Goal: Transaction & Acquisition: Purchase product/service

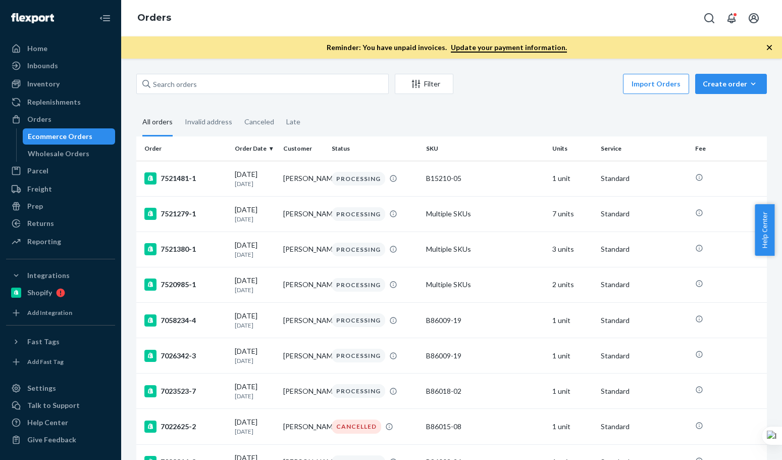
click at [226, 67] on div "Filter Import Orders Create order Ecommerce order Removal order All orders Inva…" at bounding box center [451, 259] width 661 height 401
drag, startPoint x: 218, startPoint y: 96, endPoint x: 222, endPoint y: 87, distance: 10.2
click at [222, 87] on input "text" at bounding box center [262, 84] width 253 height 20
paste input "[PERSON_NAME]"
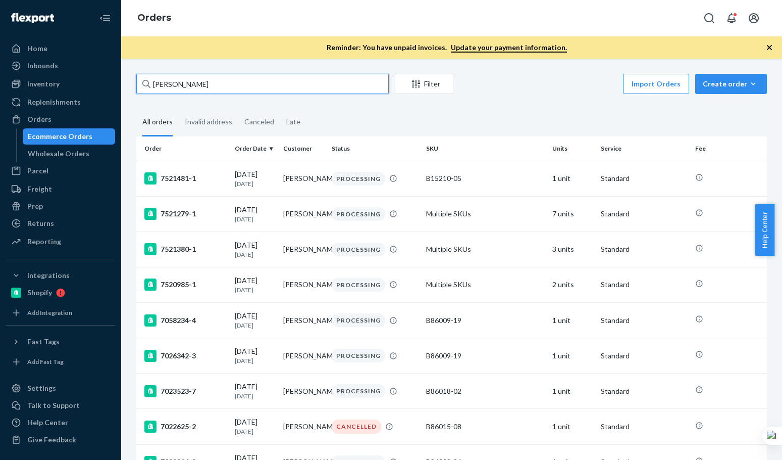
click at [221, 84] on input "[PERSON_NAME]" at bounding box center [262, 84] width 253 height 20
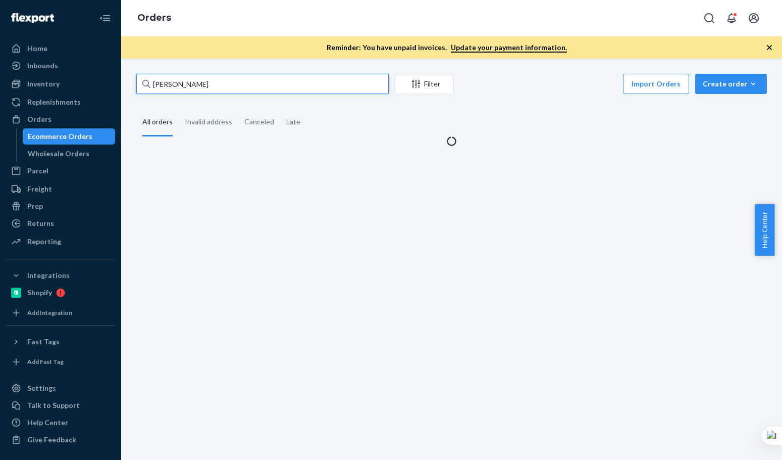
type input "[PERSON_NAME]"
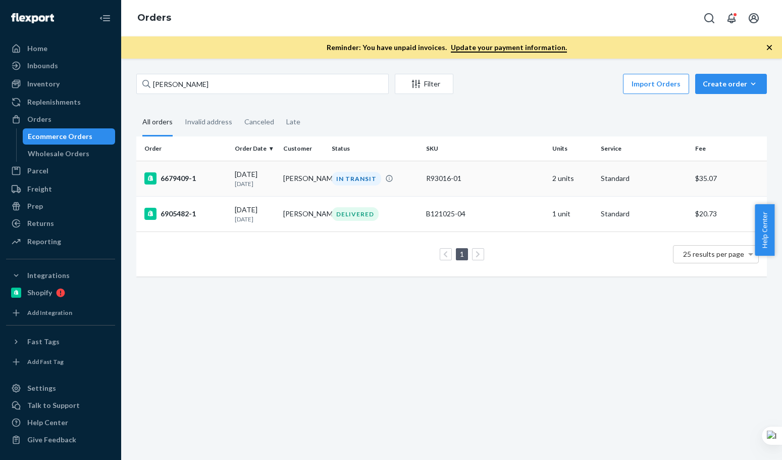
click at [215, 180] on div "6679409-1" at bounding box center [185, 178] width 82 height 12
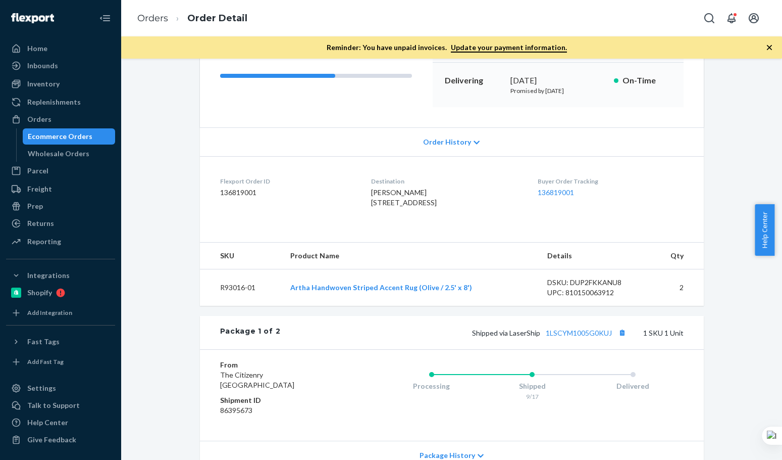
scroll to position [168, 0]
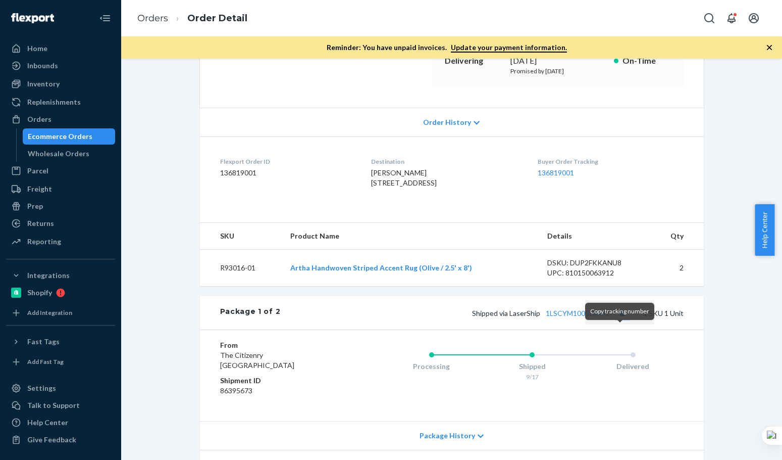
click at [619, 319] on button "Copy tracking number" at bounding box center [622, 312] width 13 height 13
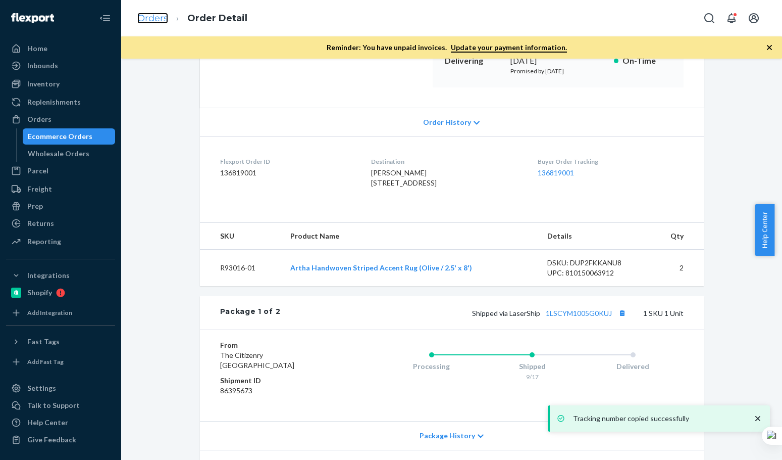
click at [161, 23] on link "Orders" at bounding box center [152, 18] width 31 height 11
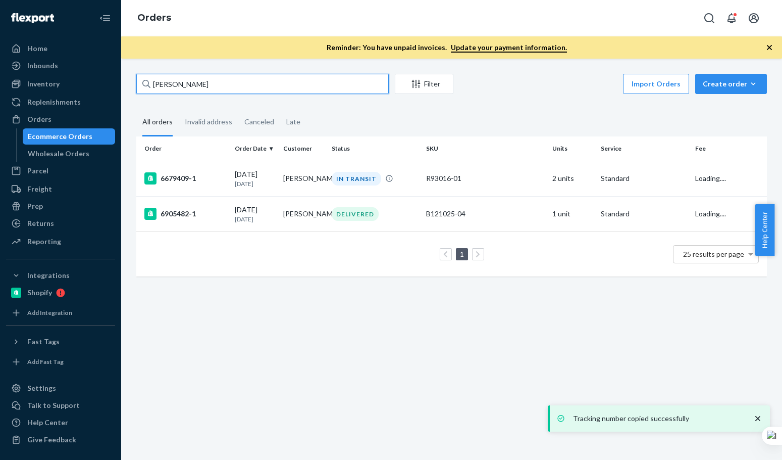
click at [225, 86] on input "[PERSON_NAME]" at bounding box center [262, 84] width 253 height 20
paste input "[PERSON_NAME]"
click at [223, 85] on input "[PERSON_NAME]" at bounding box center [262, 84] width 253 height 20
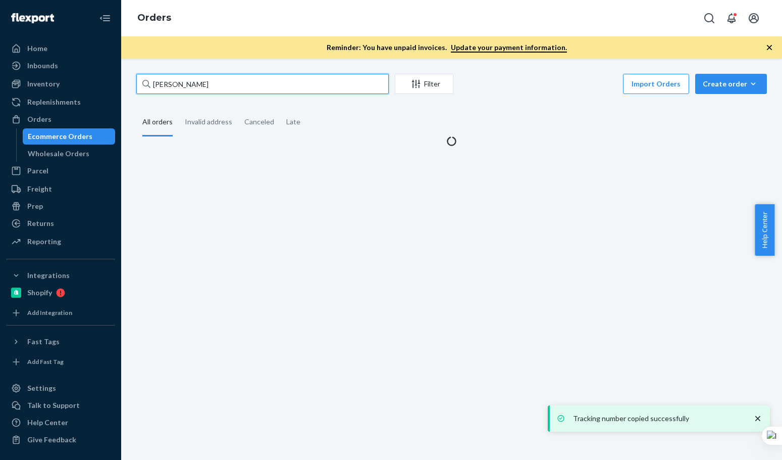
type input "[PERSON_NAME]"
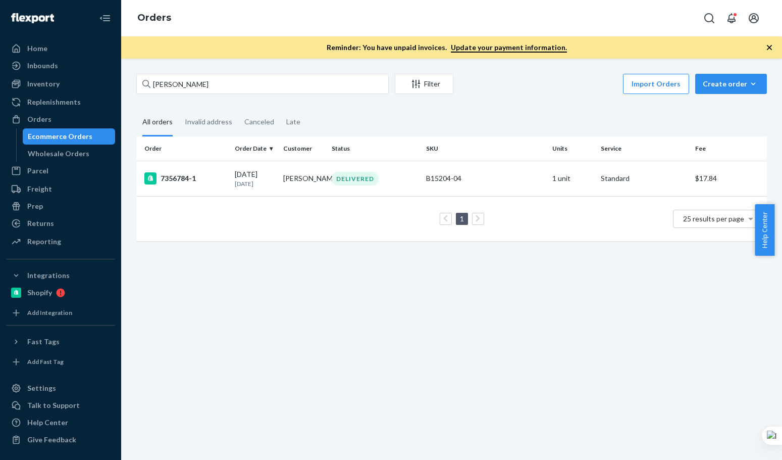
click at [503, 110] on fieldset "All orders Invalid address Canceled Late" at bounding box center [451, 123] width 631 height 28
click at [209, 182] on div "7356784-1" at bounding box center [185, 178] width 82 height 12
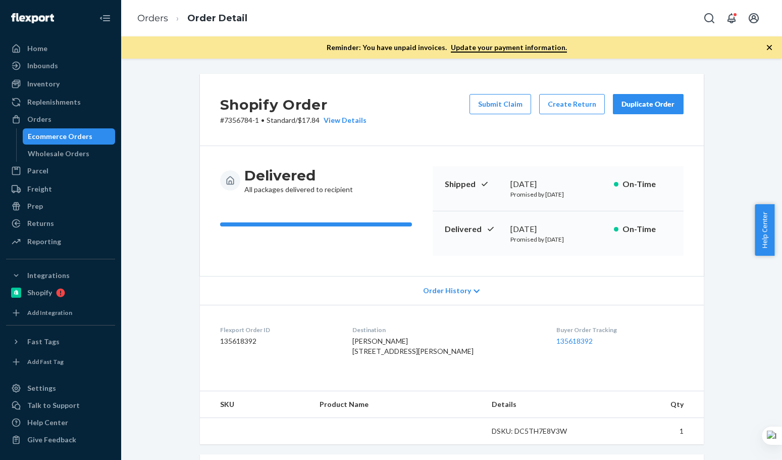
click at [703, 329] on div "Shopify Order # 7356784-1 • Standard / $17.84 View Details Submit Claim Create …" at bounding box center [451, 367] width 519 height 586
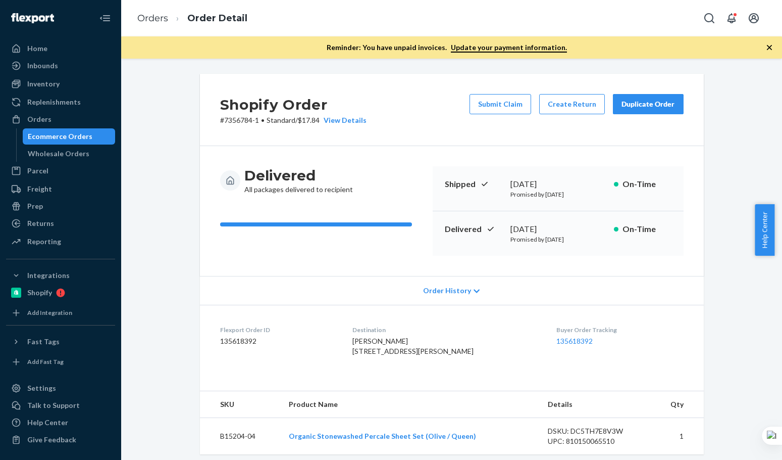
click at [652, 104] on div "Duplicate Order" at bounding box center [649, 104] width 54 height 10
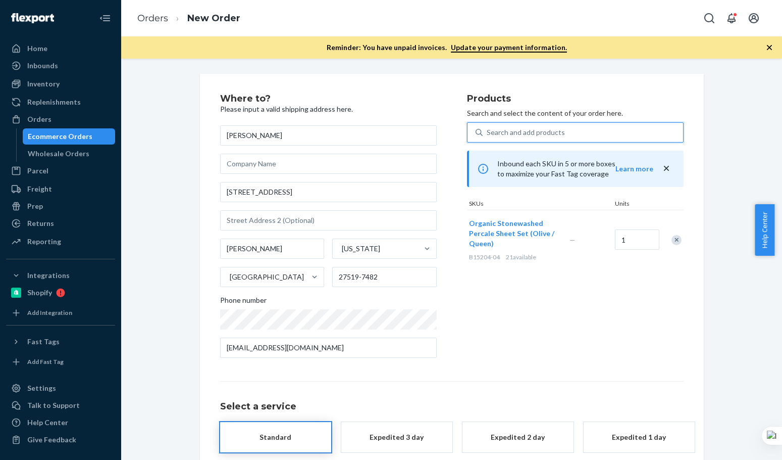
click at [545, 134] on div "Search and add products" at bounding box center [526, 132] width 78 height 10
click at [488, 134] on input "0 results available. Use Up and Down to choose options, press Enter to select t…" at bounding box center [487, 132] width 1 height 10
paste input "B86014-06"
type input "B86014-06"
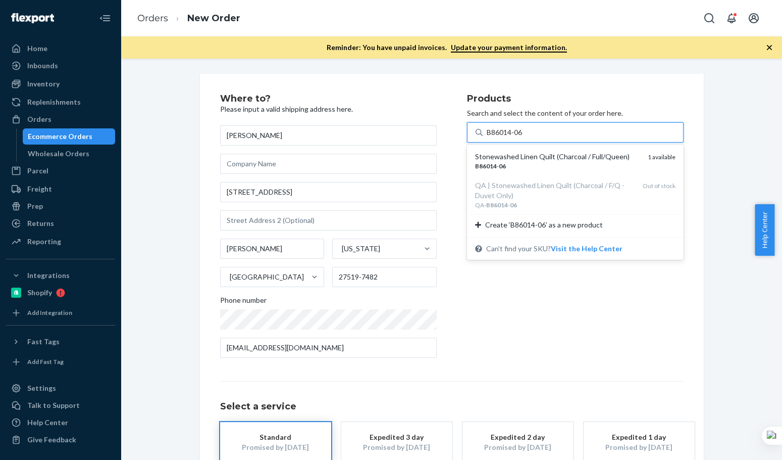
click at [535, 168] on div "B86014 - 06" at bounding box center [557, 166] width 165 height 9
click at [524, 137] on input "B86014-06" at bounding box center [505, 132] width 37 height 10
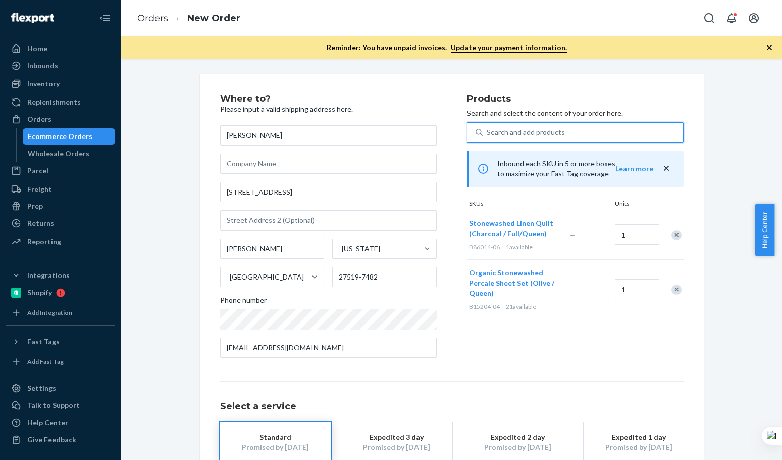
click at [596, 351] on div "Products Search and select the content of your order here. 0 results available.…" at bounding box center [575, 230] width 217 height 272
click at [672, 292] on div "Remove Item" at bounding box center [677, 289] width 10 height 10
click at [607, 344] on div "Products Search and select the content of your order here. Search and add produ…" at bounding box center [575, 230] width 217 height 272
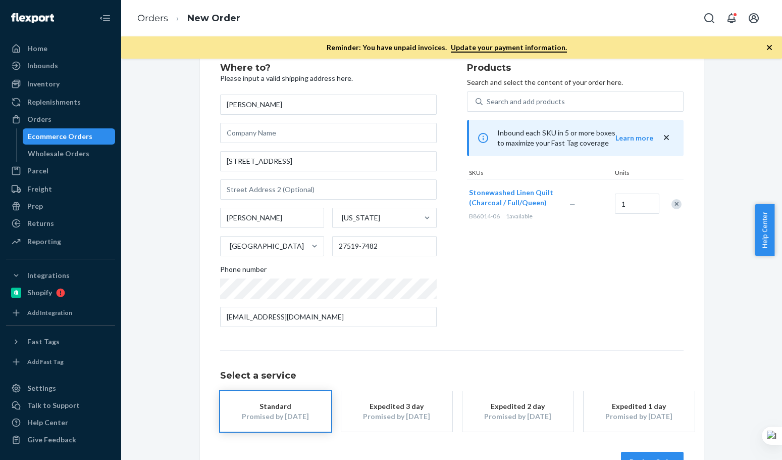
scroll to position [63, 0]
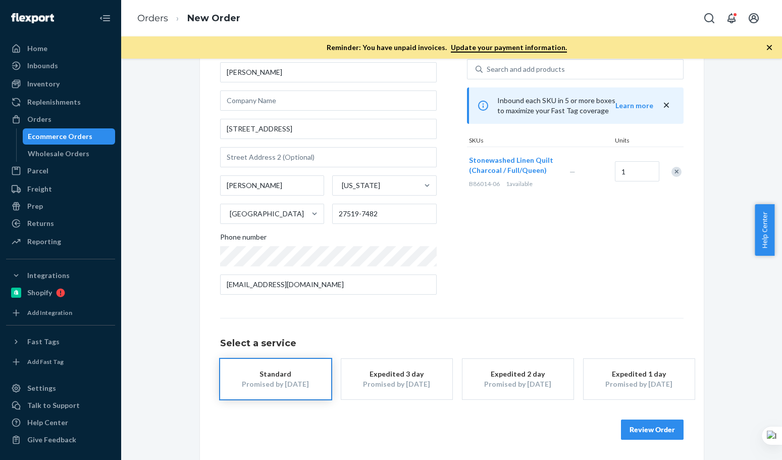
click at [655, 369] on div "Expedited 1 day" at bounding box center [639, 374] width 81 height 10
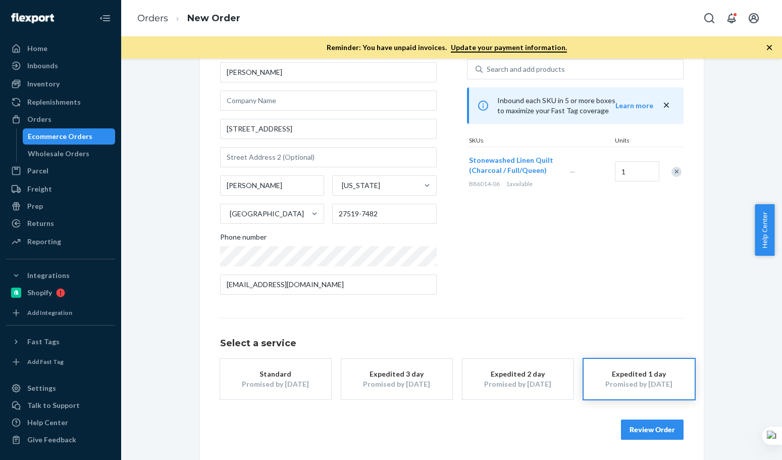
click at [652, 421] on button "Review Order" at bounding box center [652, 429] width 63 height 20
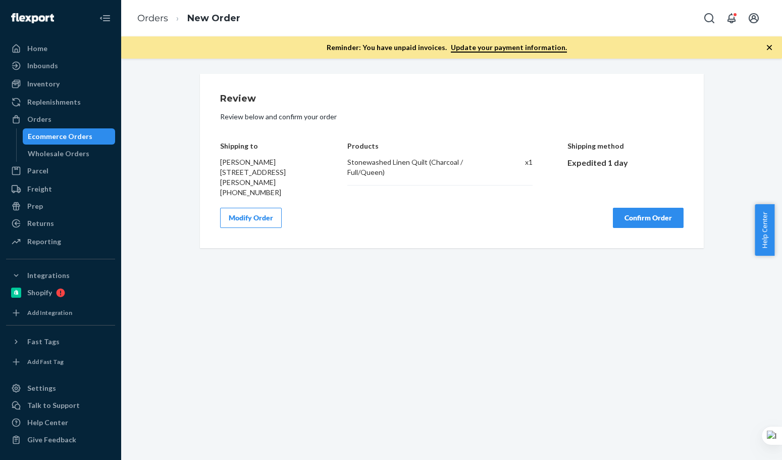
click at [657, 225] on button "Confirm Order" at bounding box center [648, 218] width 71 height 20
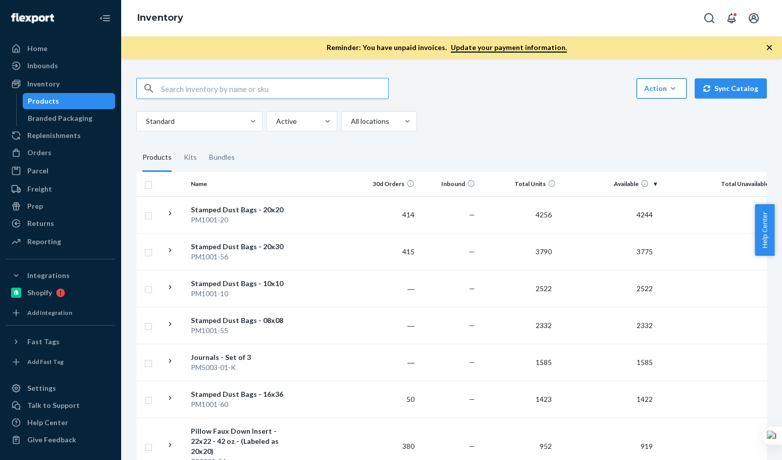
drag, startPoint x: 774, startPoint y: 47, endPoint x: 676, endPoint y: 66, distance: 99.8
click at [773, 47] on icon "button" at bounding box center [770, 47] width 10 height 10
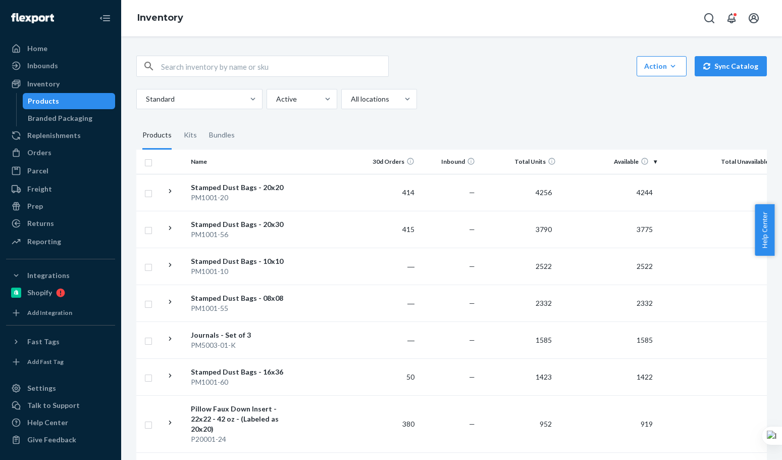
click at [367, 73] on input "text" at bounding box center [274, 66] width 227 height 20
paste input "B86002-19"
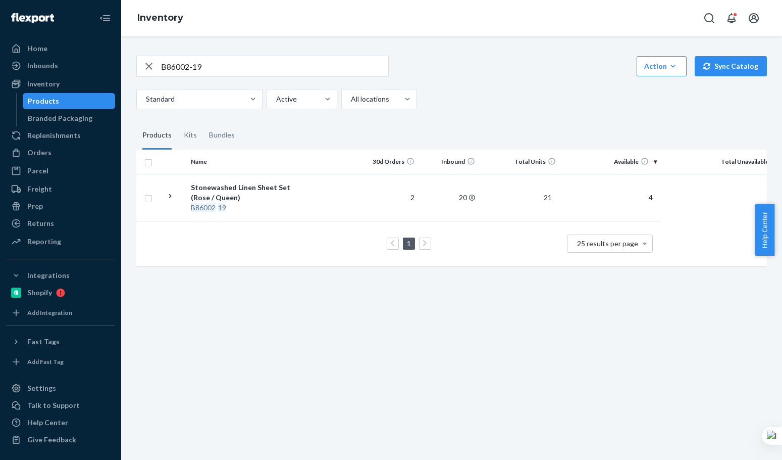
click at [507, 117] on div "B86002-19 Action Create product Create kit or bundle Bulk create products Bulk …" at bounding box center [452, 159] width 646 height 232
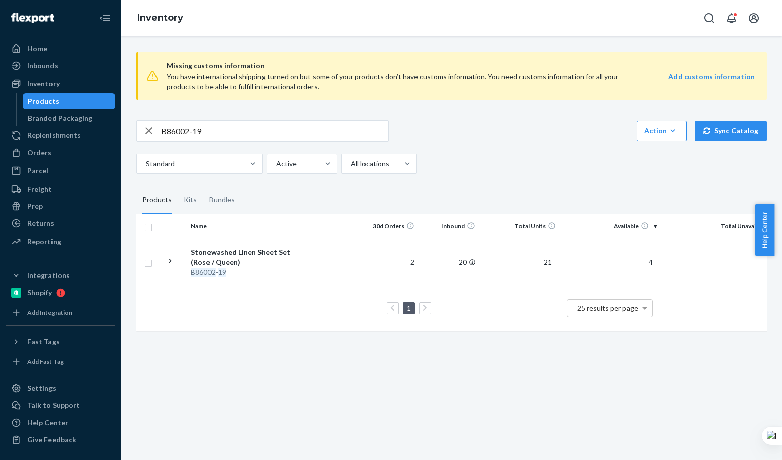
click at [528, 151] on div "B86002-19 Action Create product Create kit or bundle Bulk create products Bulk …" at bounding box center [451, 147] width 631 height 54
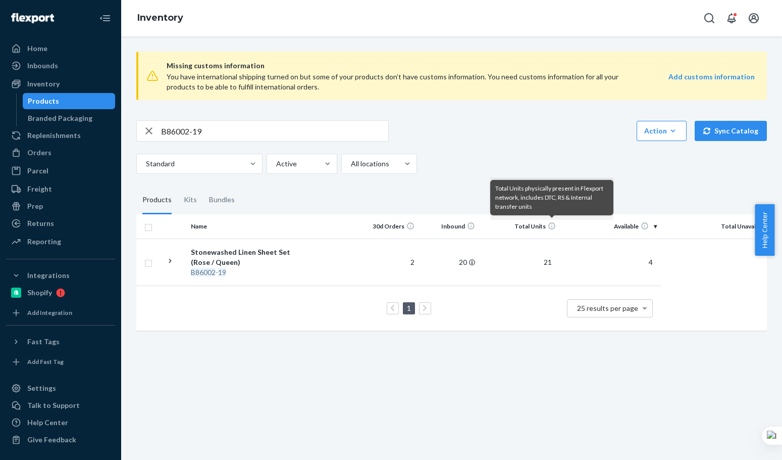
click at [217, 130] on input "B86002-19" at bounding box center [274, 131] width 227 height 20
paste input "14-06"
click at [217, 129] on input "B86014-06" at bounding box center [274, 131] width 227 height 20
type input "B86014-06"
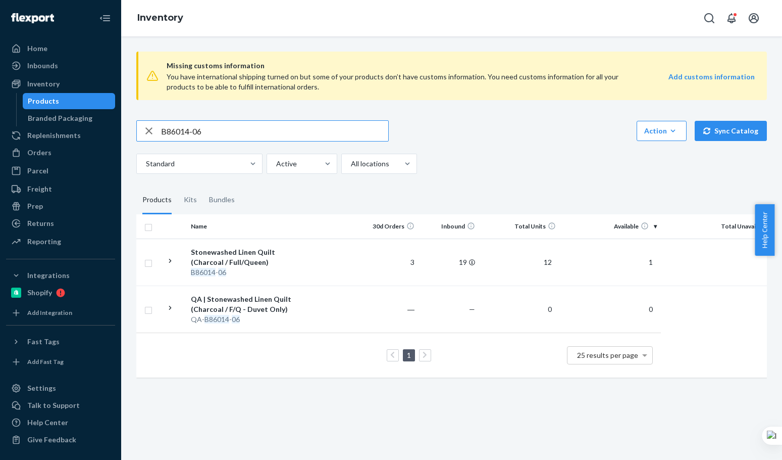
click at [243, 124] on input "B86014-06" at bounding box center [274, 131] width 227 height 20
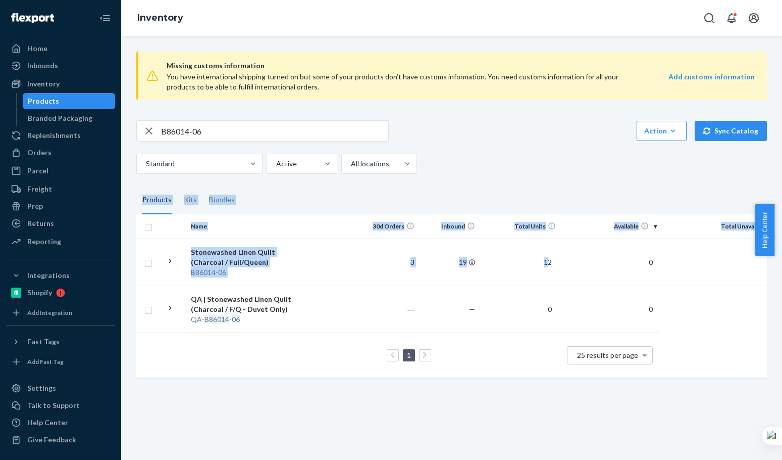
drag, startPoint x: 547, startPoint y: 261, endPoint x: 582, endPoint y: 160, distance: 106.6
click at [582, 160] on div "Missing customs information You have international shipping turned on but some …" at bounding box center [452, 215] width 646 height 344
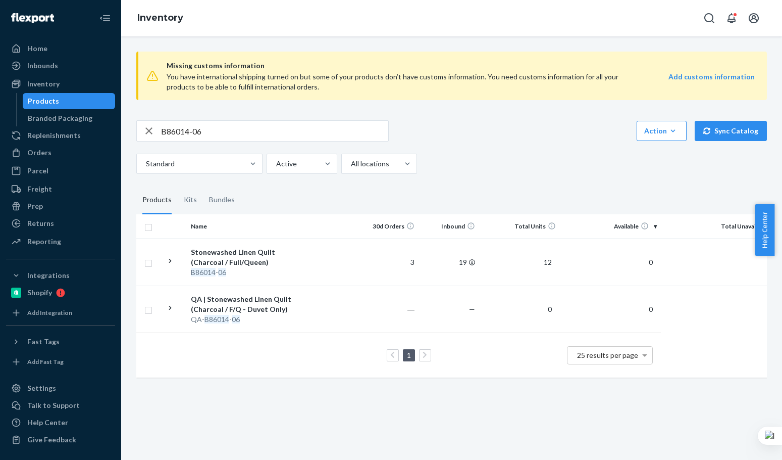
click at [582, 160] on div "Standard Active All locations" at bounding box center [447, 164] width 623 height 20
drag, startPoint x: 548, startPoint y: 157, endPoint x: 742, endPoint y: 153, distance: 194.0
click at [550, 157] on div "Standard Active All locations" at bounding box center [447, 164] width 623 height 20
